Goal: Information Seeking & Learning: Learn about a topic

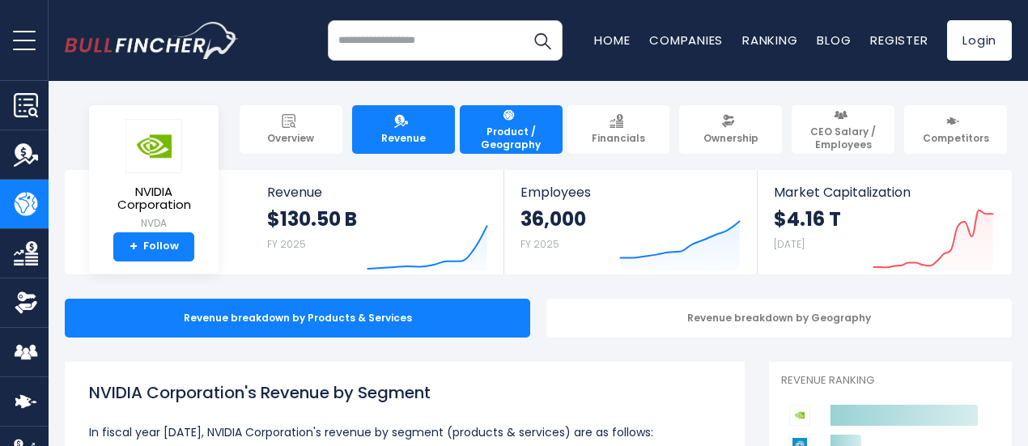
click at [407, 134] on span "Revenue" at bounding box center [403, 138] width 45 height 13
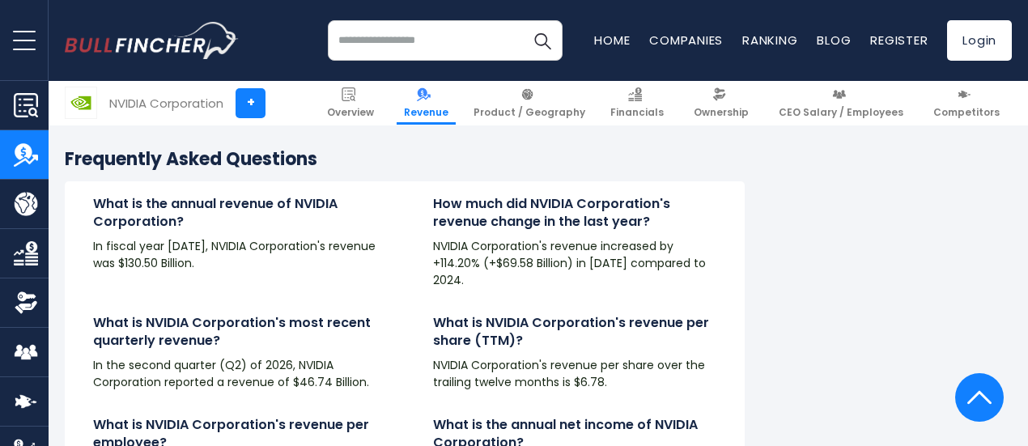
scroll to position [3697, 0]
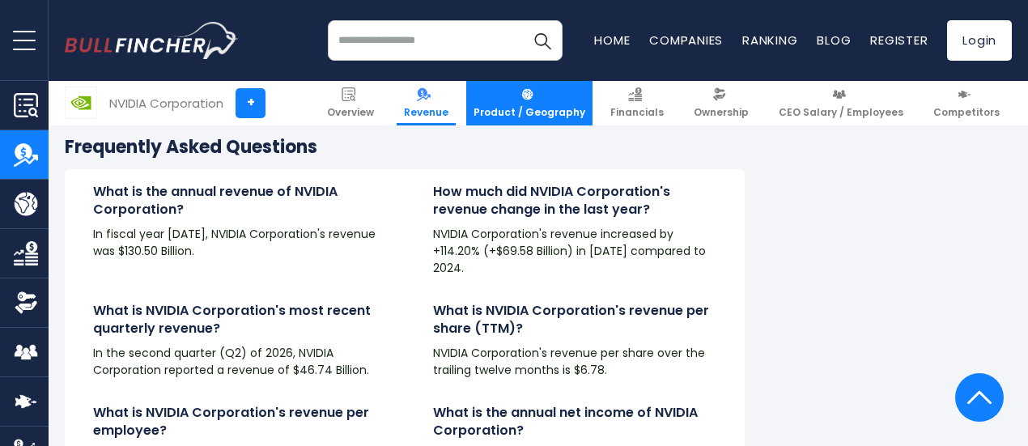
click at [551, 103] on link "Product / Geography" at bounding box center [529, 103] width 126 height 45
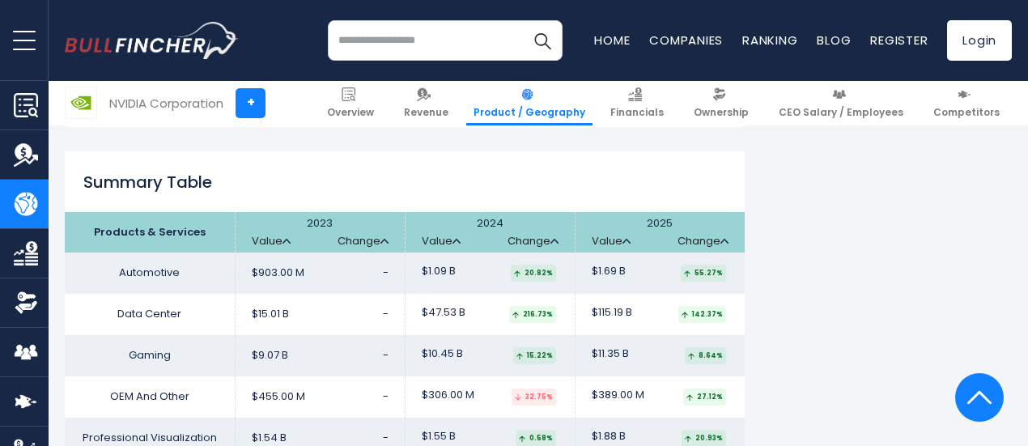
scroll to position [2575, 0]
click at [426, 236] on link "Value" at bounding box center [441, 243] width 39 height 14
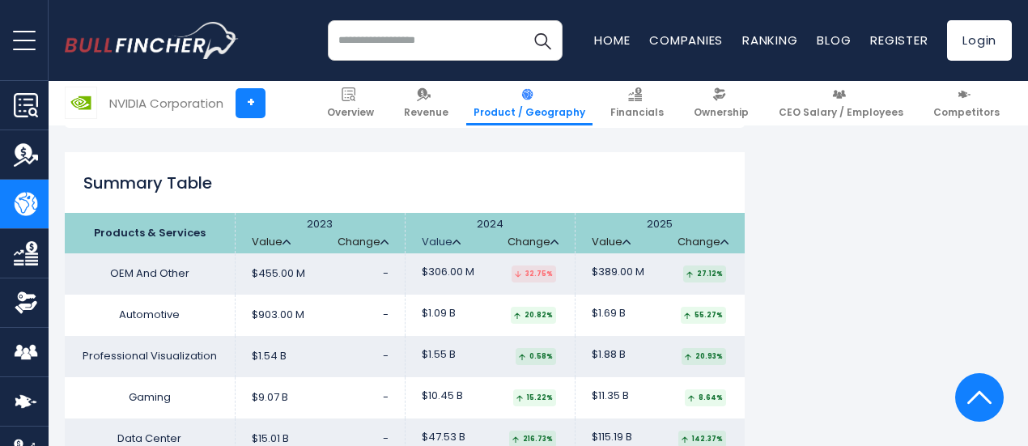
click at [426, 236] on link "Value" at bounding box center [441, 243] width 39 height 14
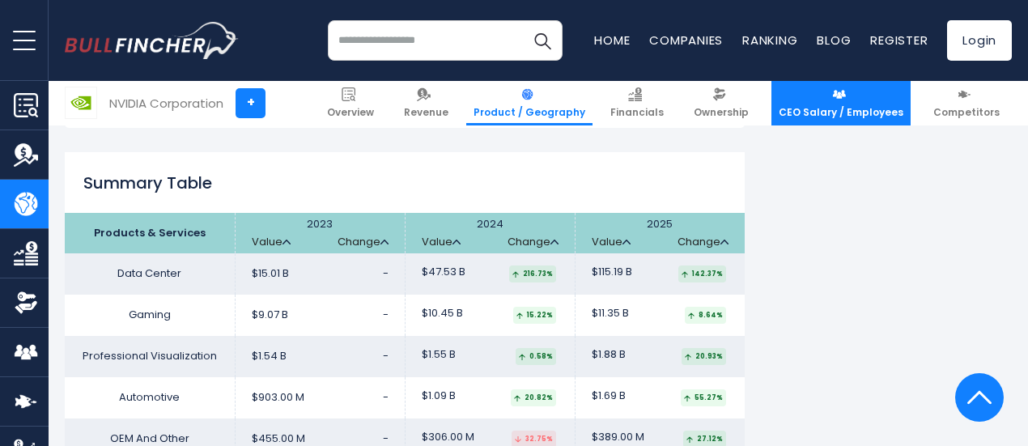
click at [827, 116] on span "CEO Salary / Employees" at bounding box center [841, 112] width 125 height 13
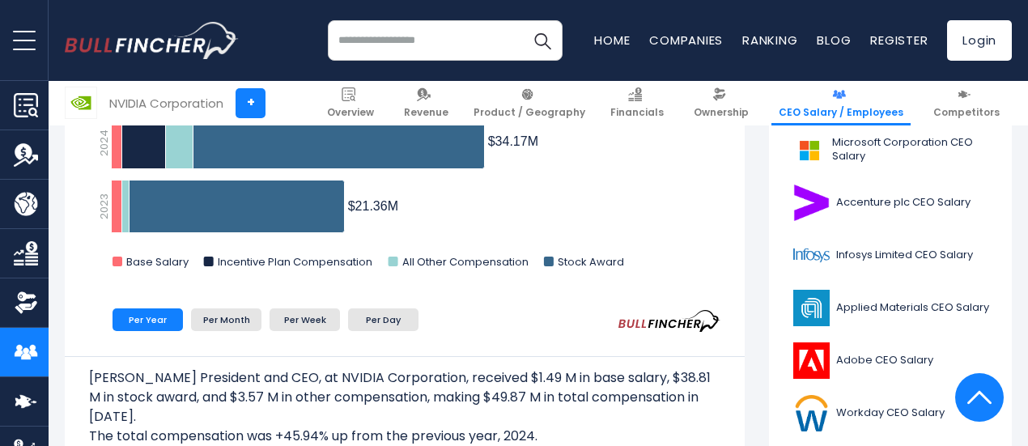
scroll to position [125, 0]
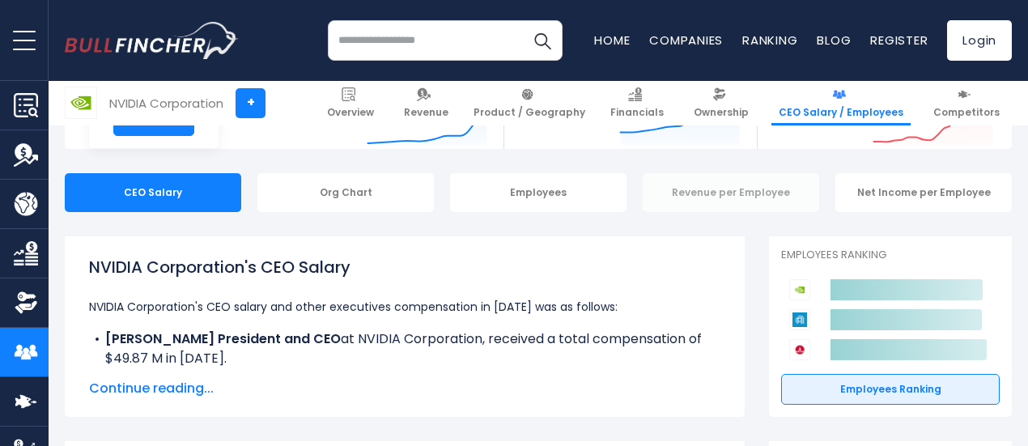
click at [734, 195] on div "Revenue per Employee" at bounding box center [731, 192] width 176 height 39
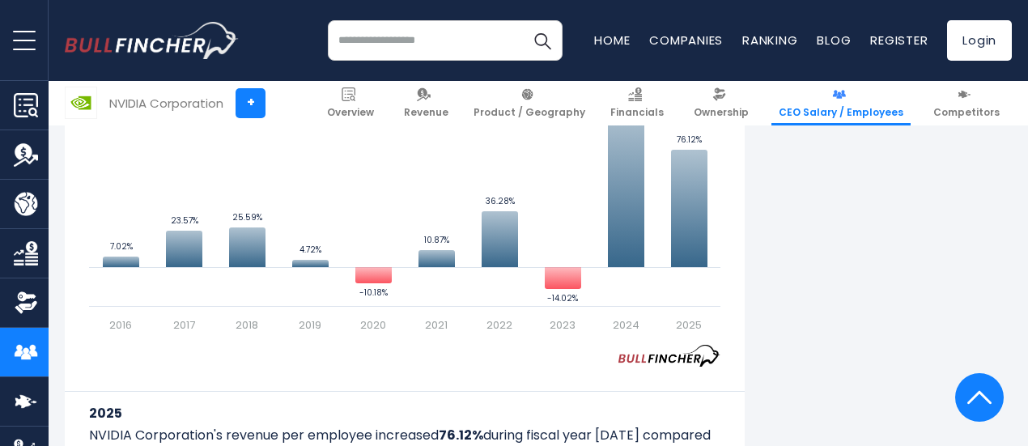
scroll to position [1224, 0]
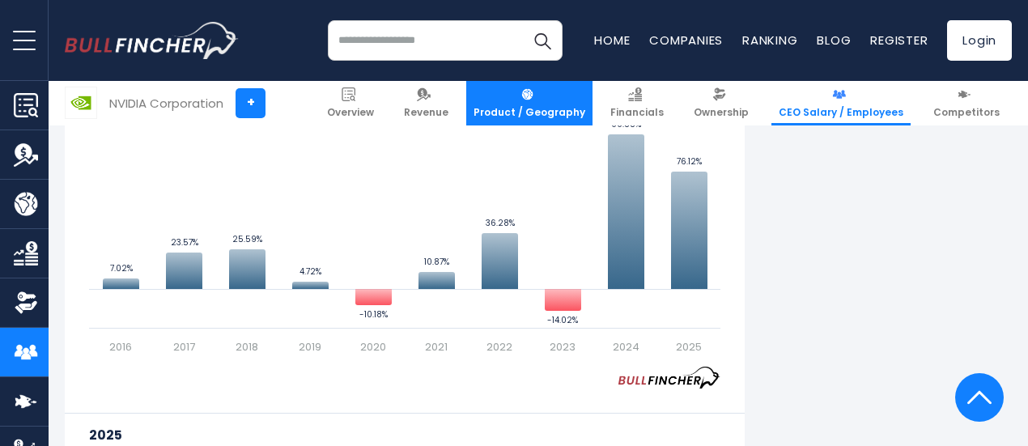
click at [559, 108] on span "Product / Geography" at bounding box center [530, 112] width 112 height 13
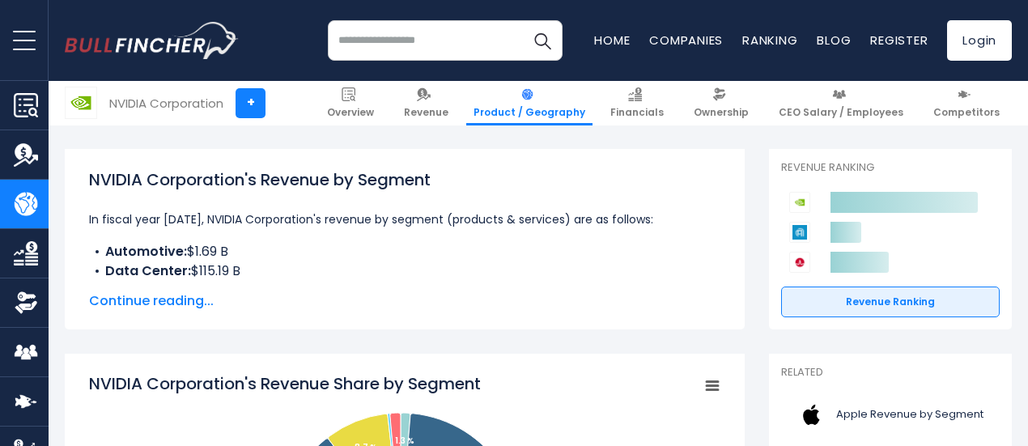
scroll to position [210, 0]
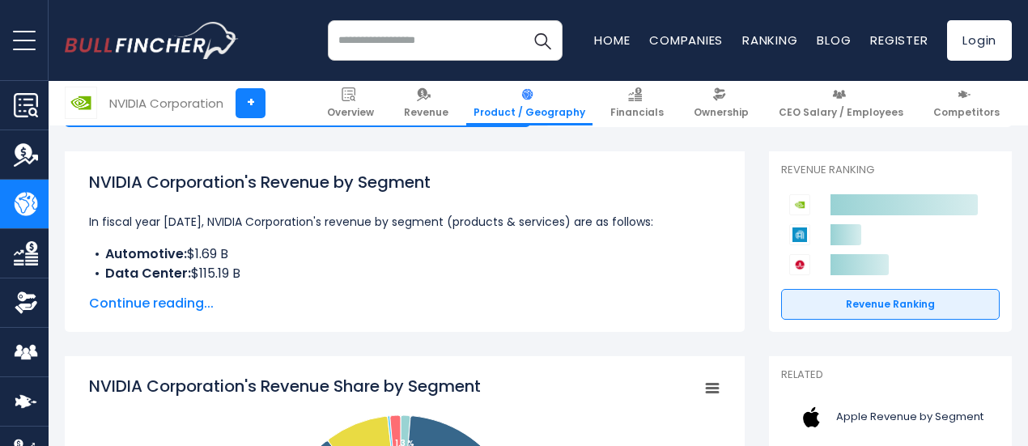
click at [152, 308] on span "Continue reading..." at bounding box center [404, 303] width 631 height 19
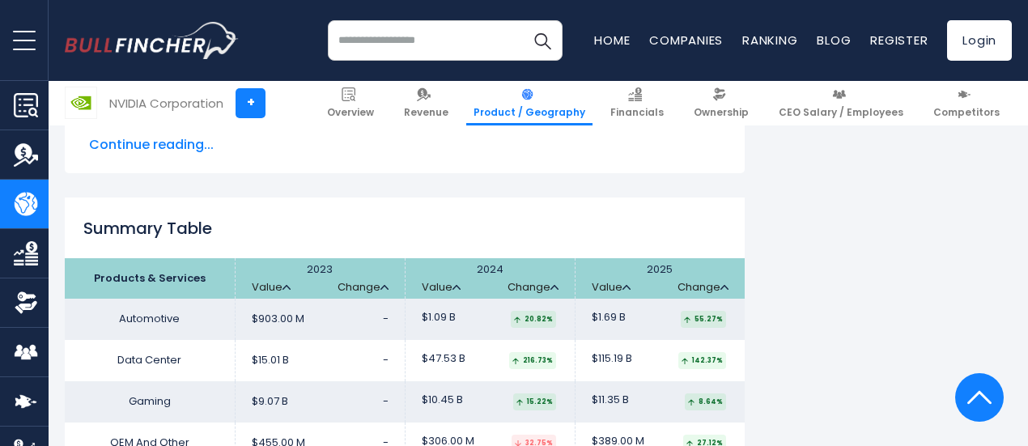
scroll to position [2687, 0]
